Goal: Task Accomplishment & Management: Use online tool/utility

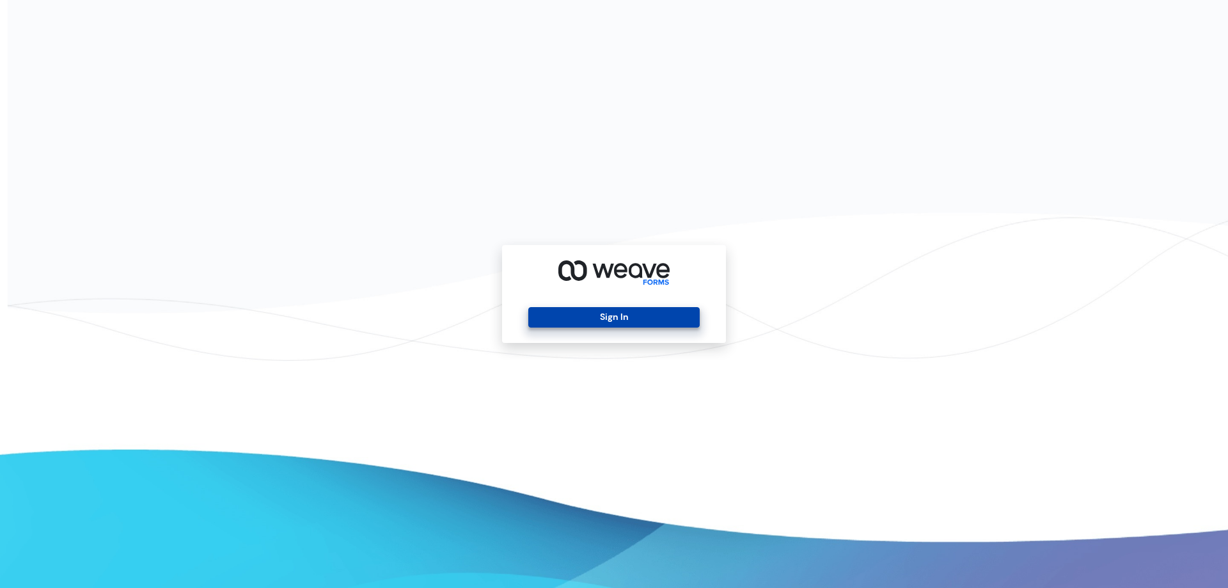
click at [646, 310] on button "Sign In" at bounding box center [613, 317] width 171 height 20
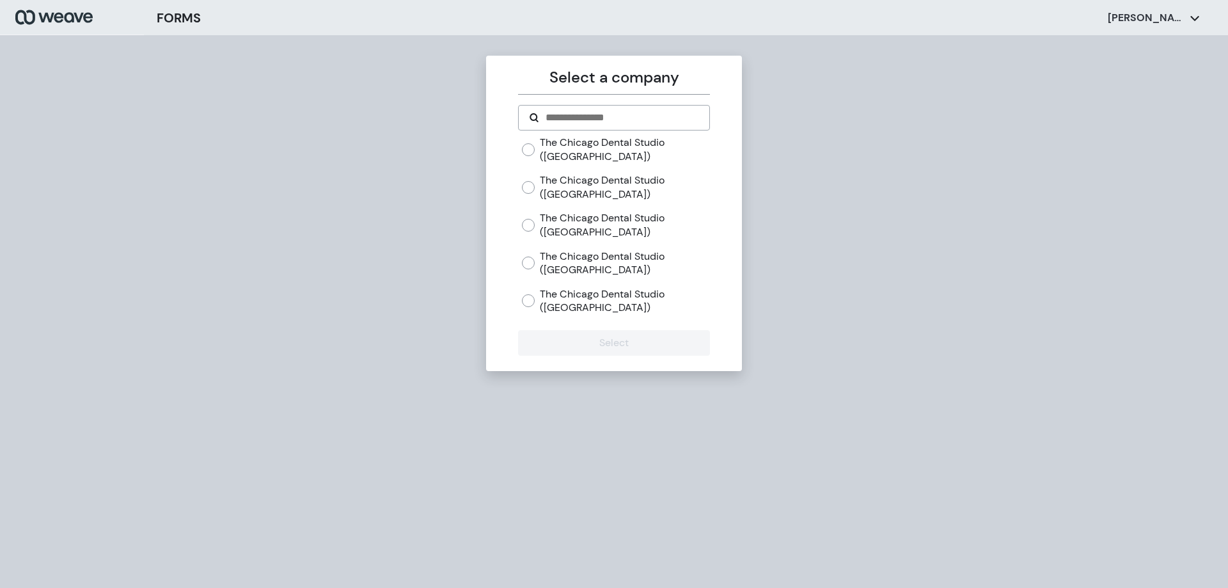
click at [554, 180] on label "The Chicago Dental Studio ([GEOGRAPHIC_DATA])" at bounding box center [624, 186] width 169 height 27
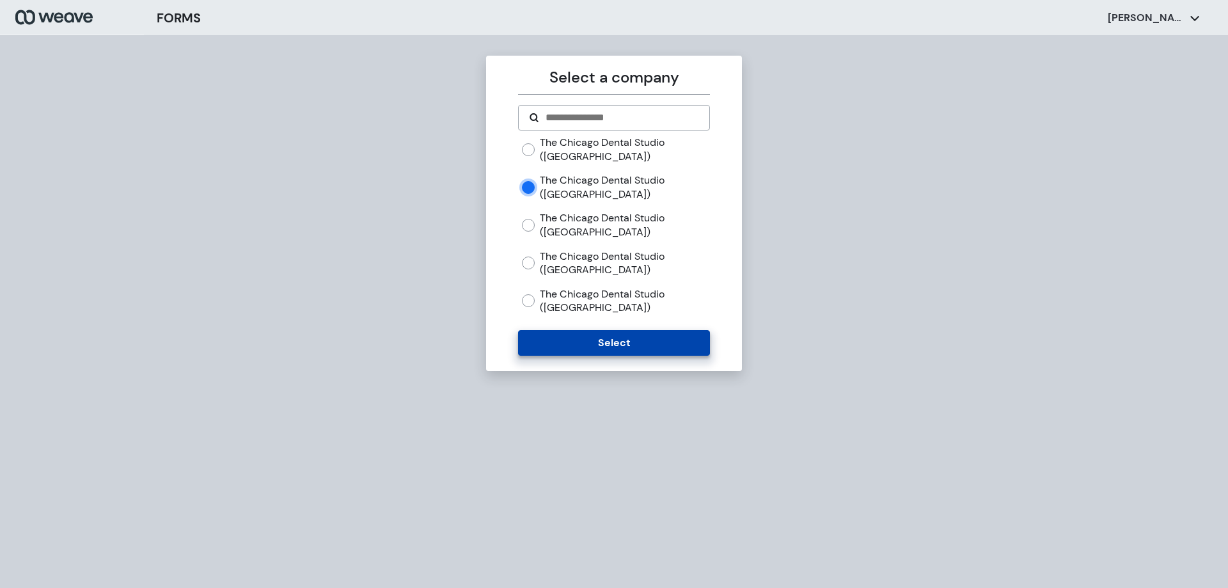
click at [572, 352] on button "Select" at bounding box center [613, 343] width 191 height 26
